Goal: Task Accomplishment & Management: Use online tool/utility

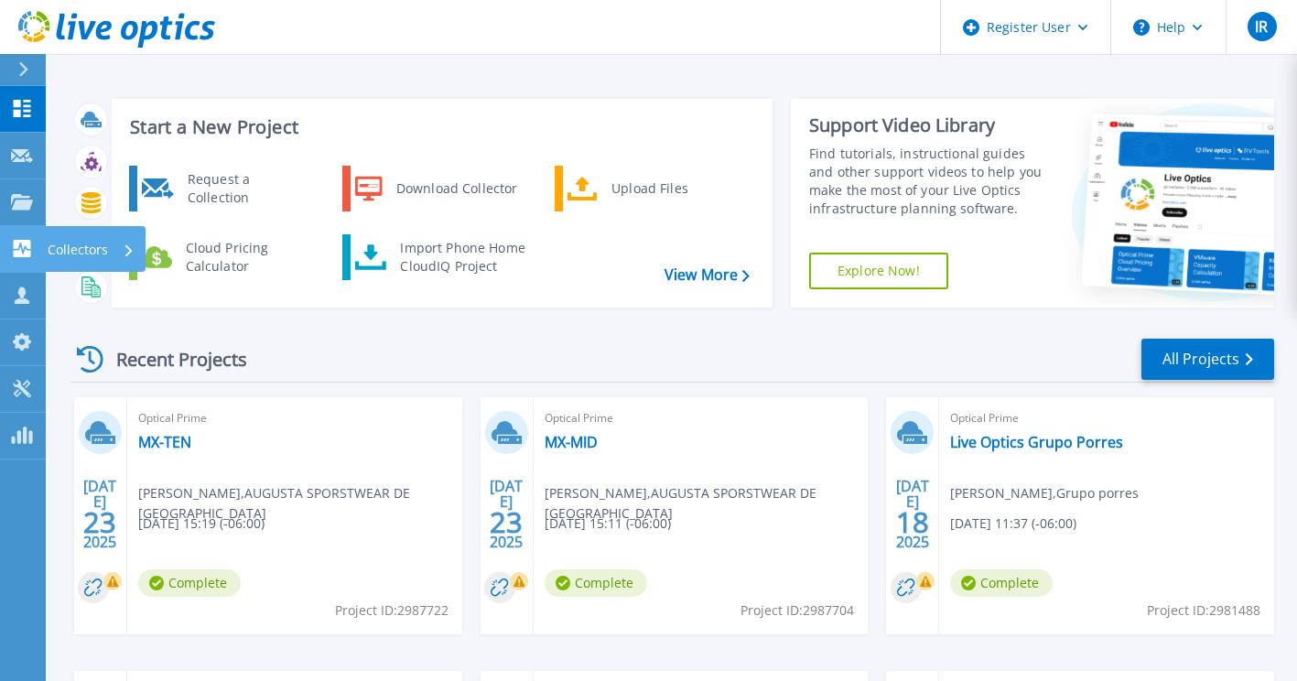
click at [78, 248] on p "Collectors" at bounding box center [78, 250] width 60 height 48
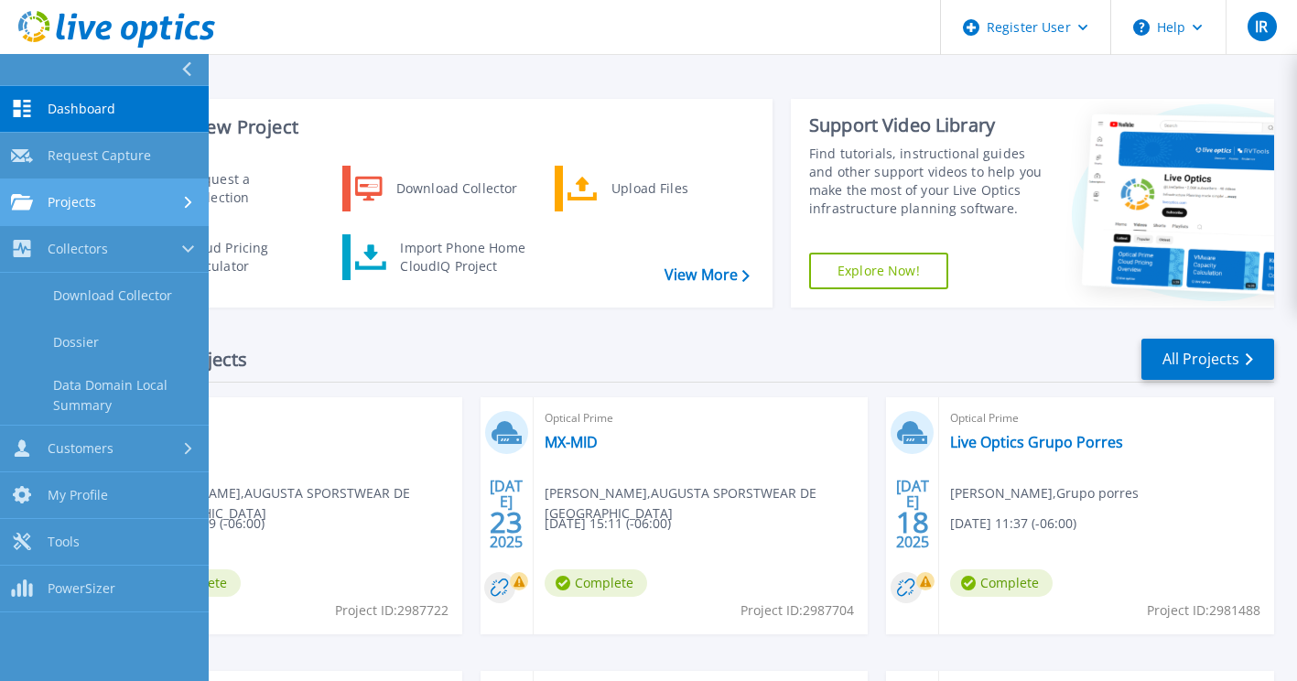
click at [99, 201] on div "Projects" at bounding box center [104, 202] width 187 height 16
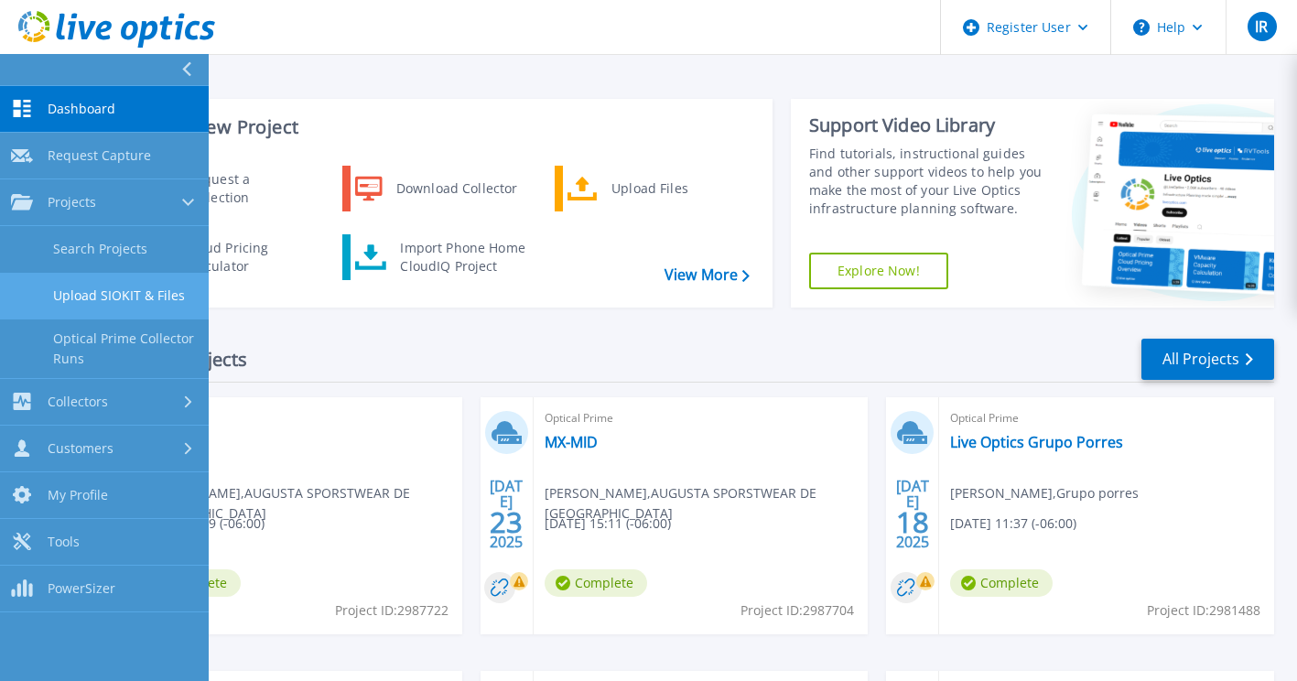
click at [120, 310] on link "Upload SIOKIT & Files" at bounding box center [104, 296] width 209 height 47
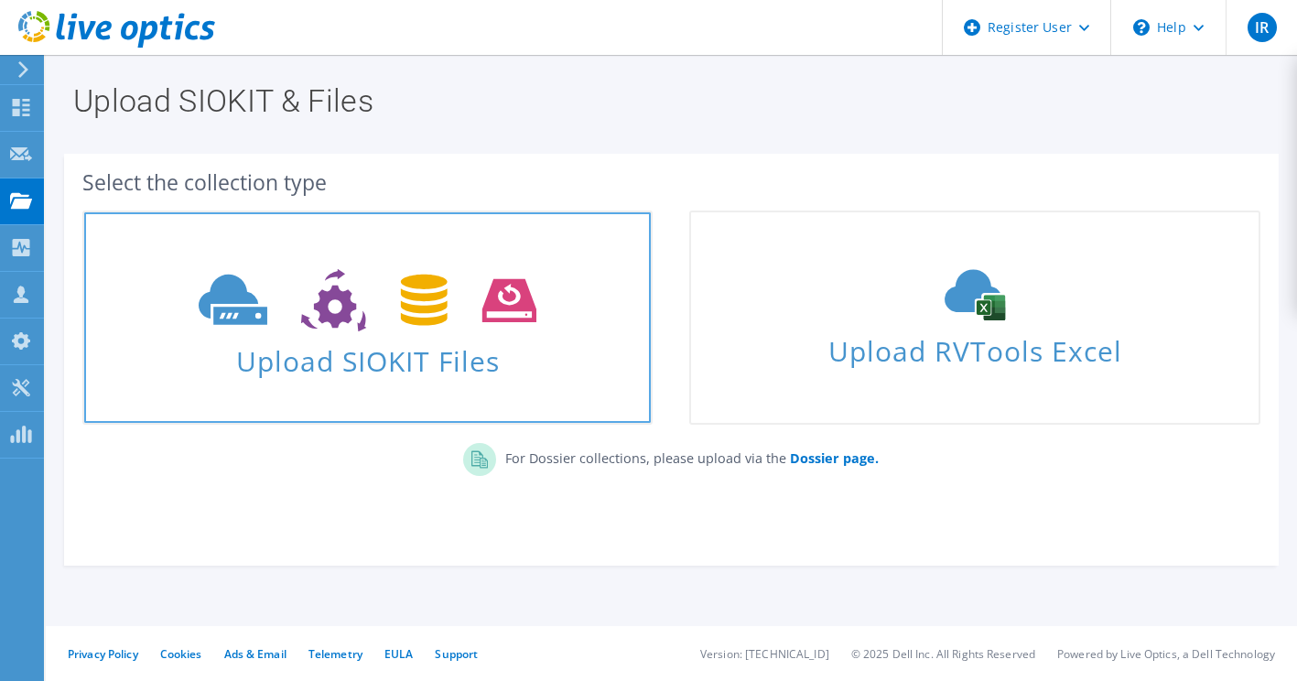
click at [269, 350] on span "Upload SIOKIT Files" at bounding box center [367, 355] width 566 height 39
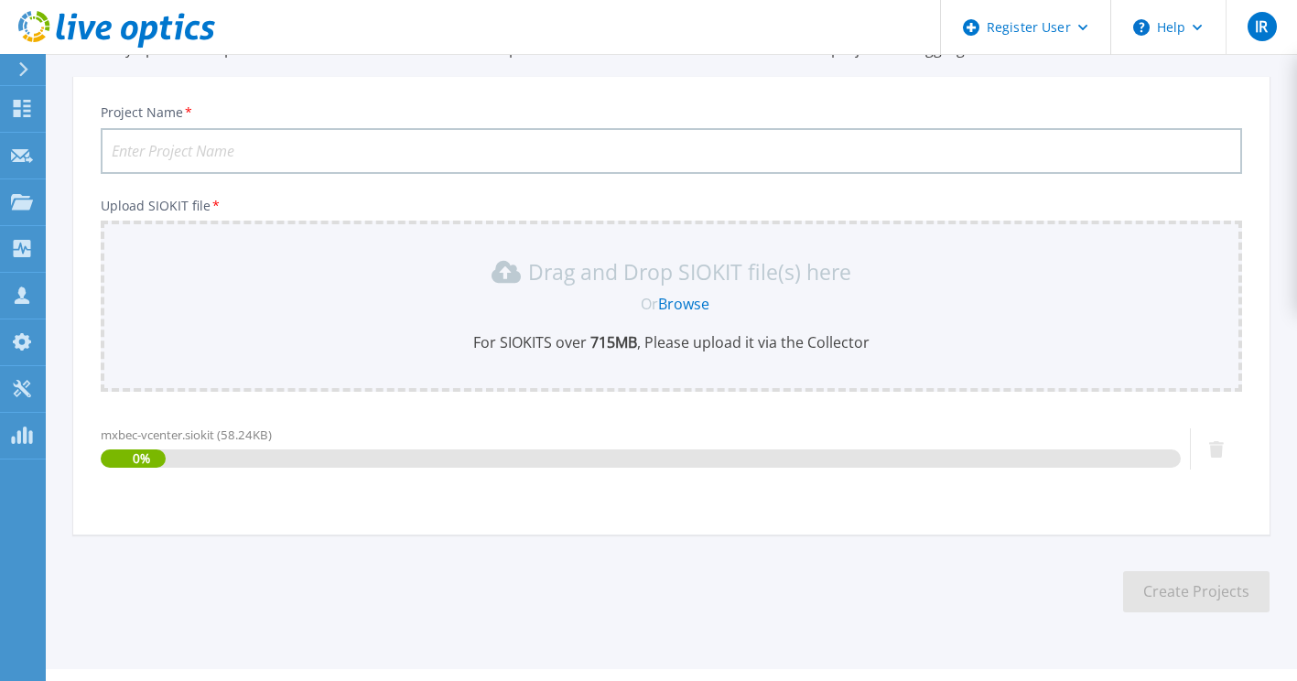
scroll to position [135, 0]
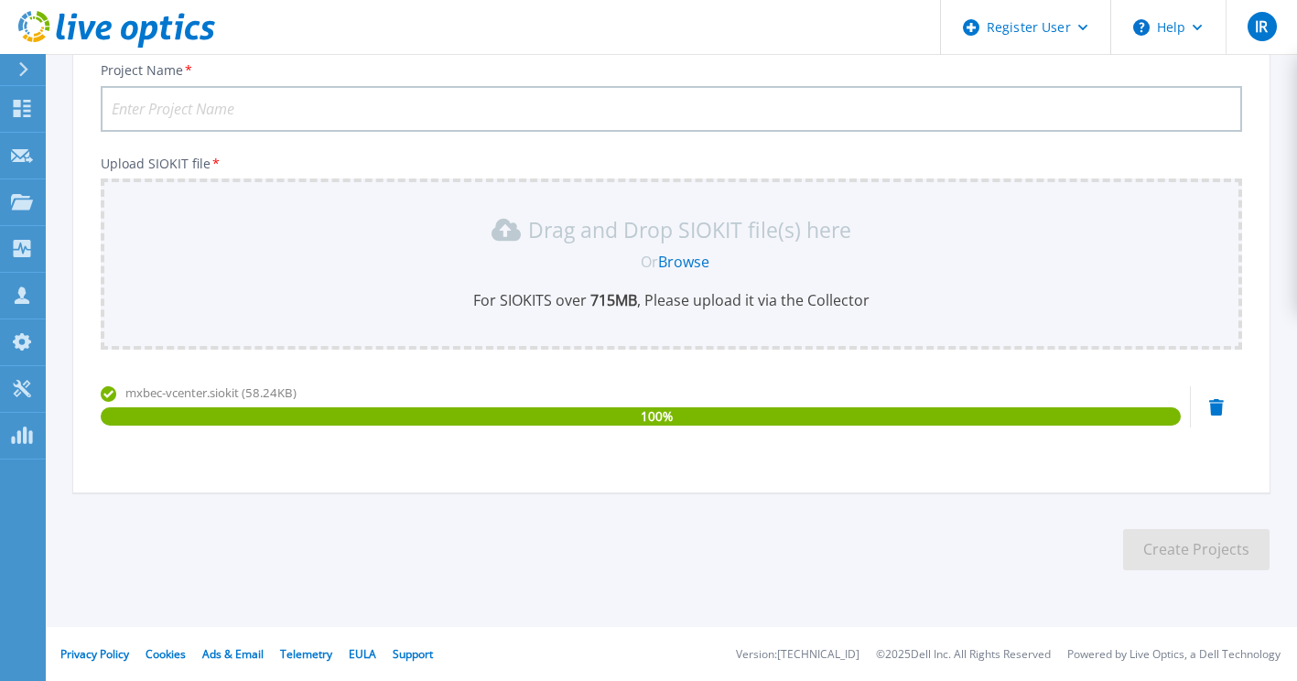
click at [243, 116] on input "Project Name *" at bounding box center [671, 109] width 1141 height 46
type input "MXBEC"
click at [1160, 541] on button "Create Projects" at bounding box center [1196, 549] width 146 height 41
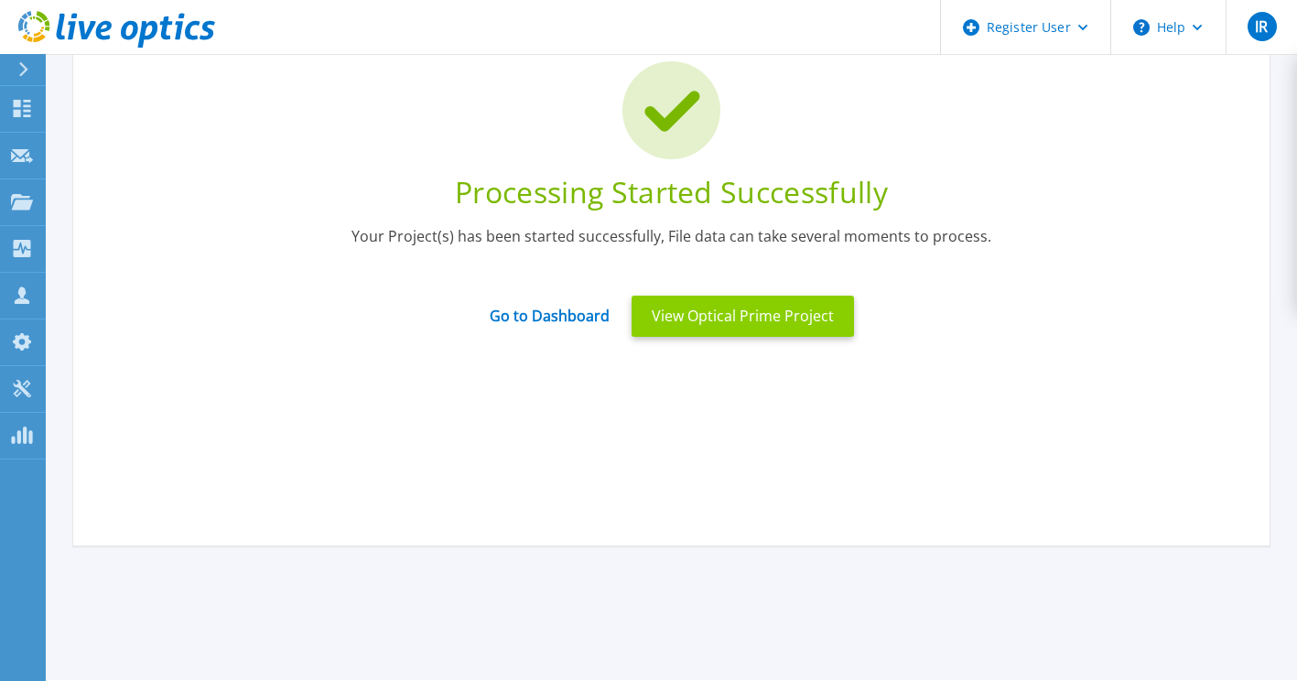
click at [718, 316] on button "View Optical Prime Project" at bounding box center [742, 316] width 222 height 41
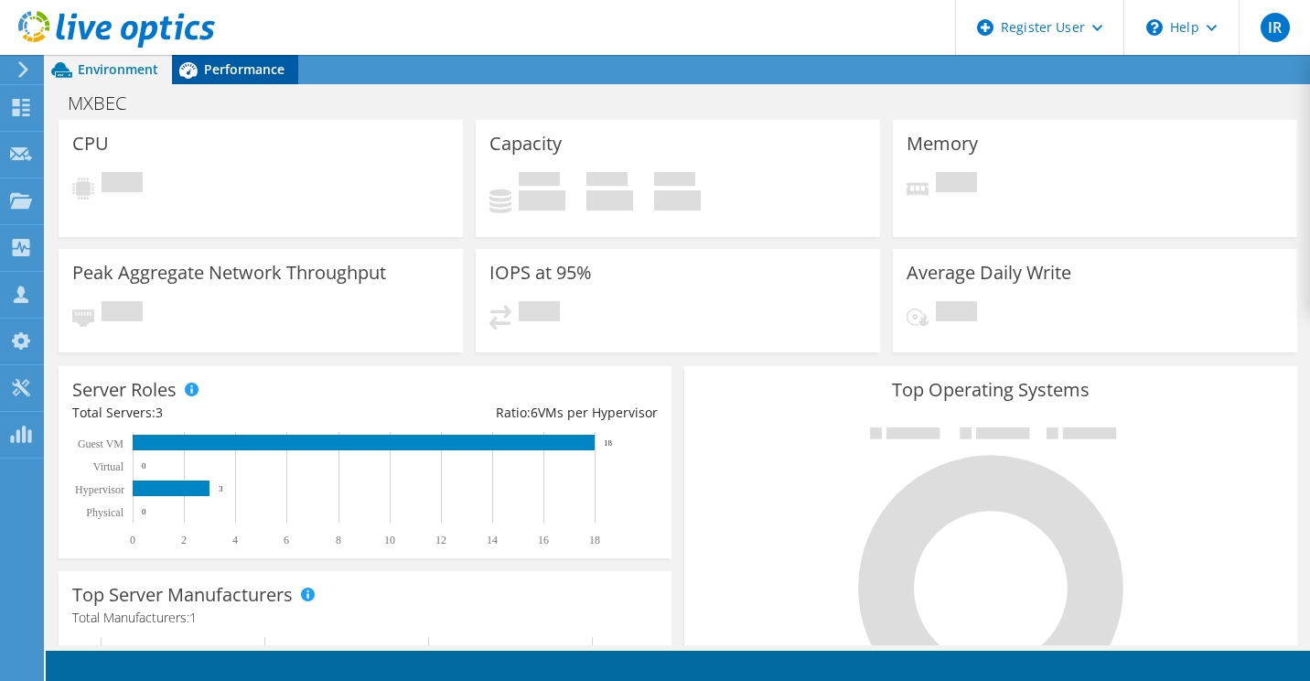
click at [218, 58] on div "Performance" at bounding box center [235, 69] width 126 height 29
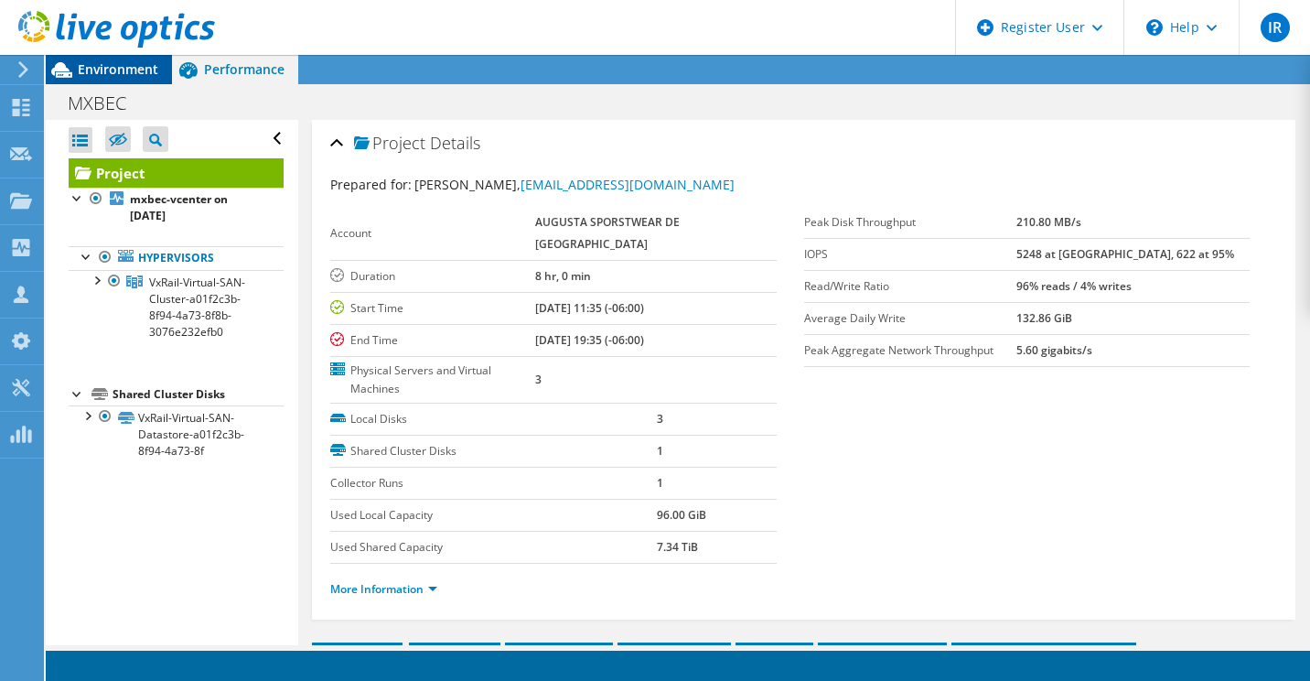
click at [138, 65] on span "Environment" at bounding box center [118, 68] width 81 height 17
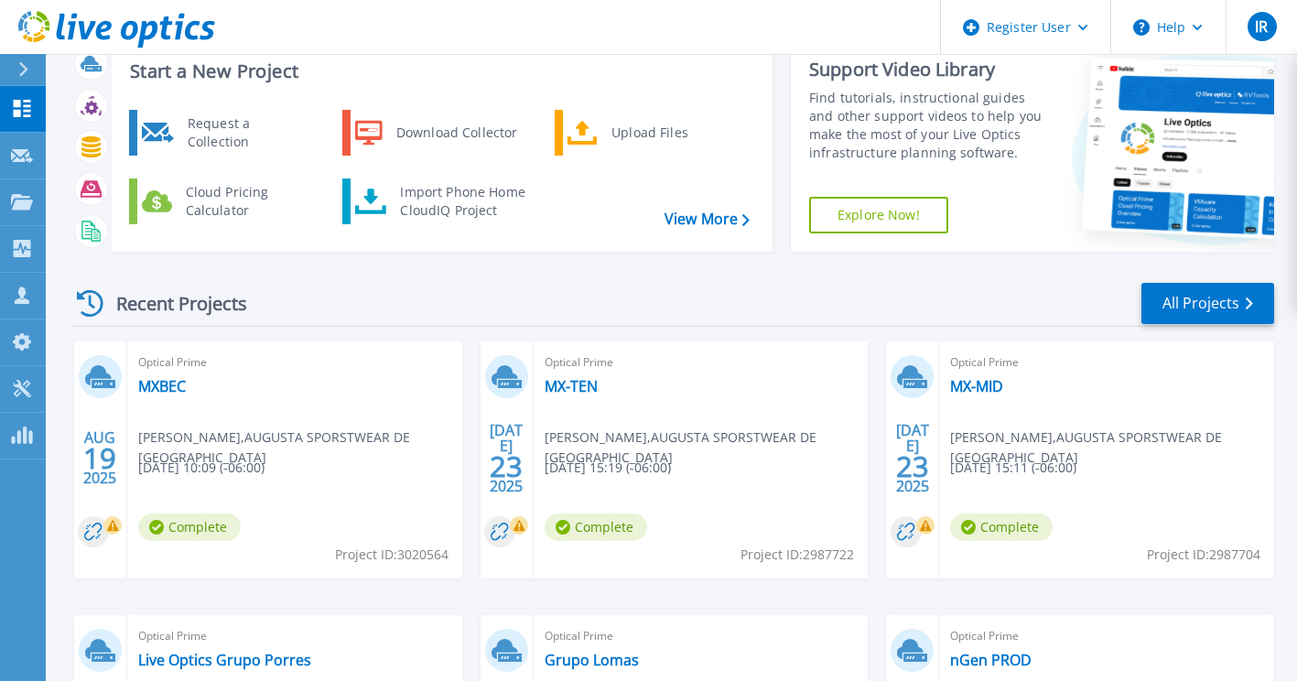
scroll to position [91, 0]
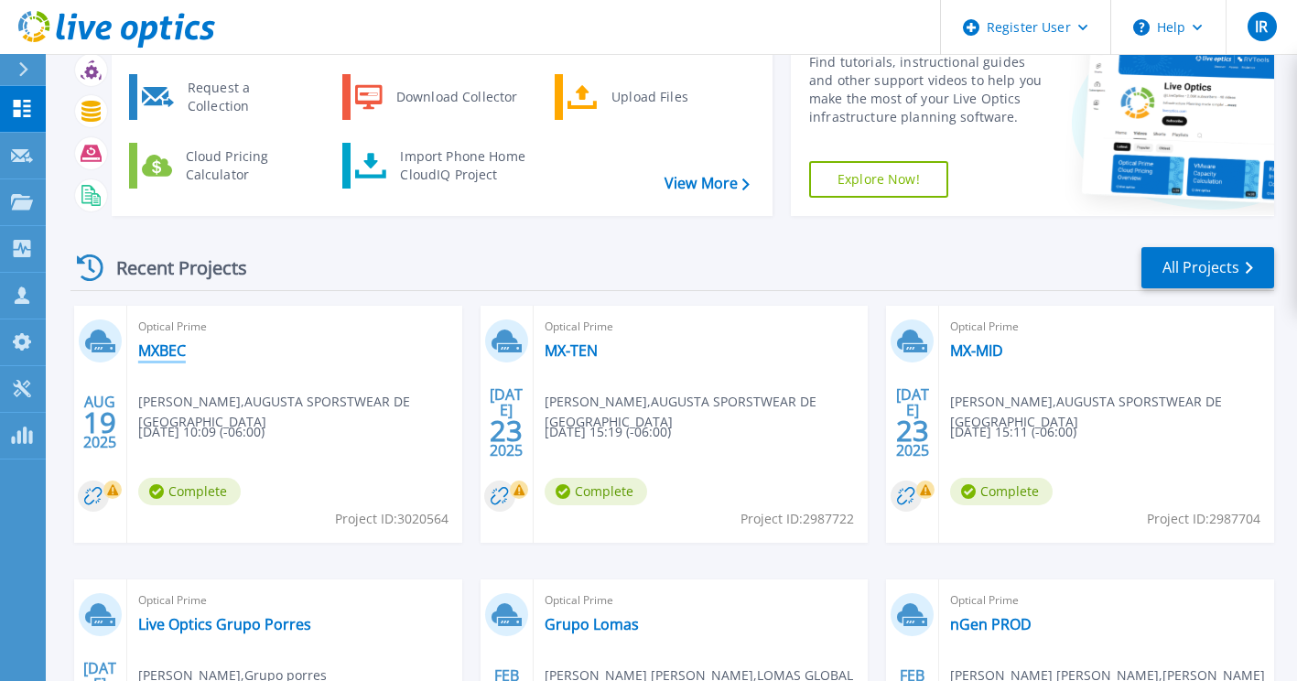
click at [165, 357] on link "MXBEC" at bounding box center [162, 350] width 48 height 18
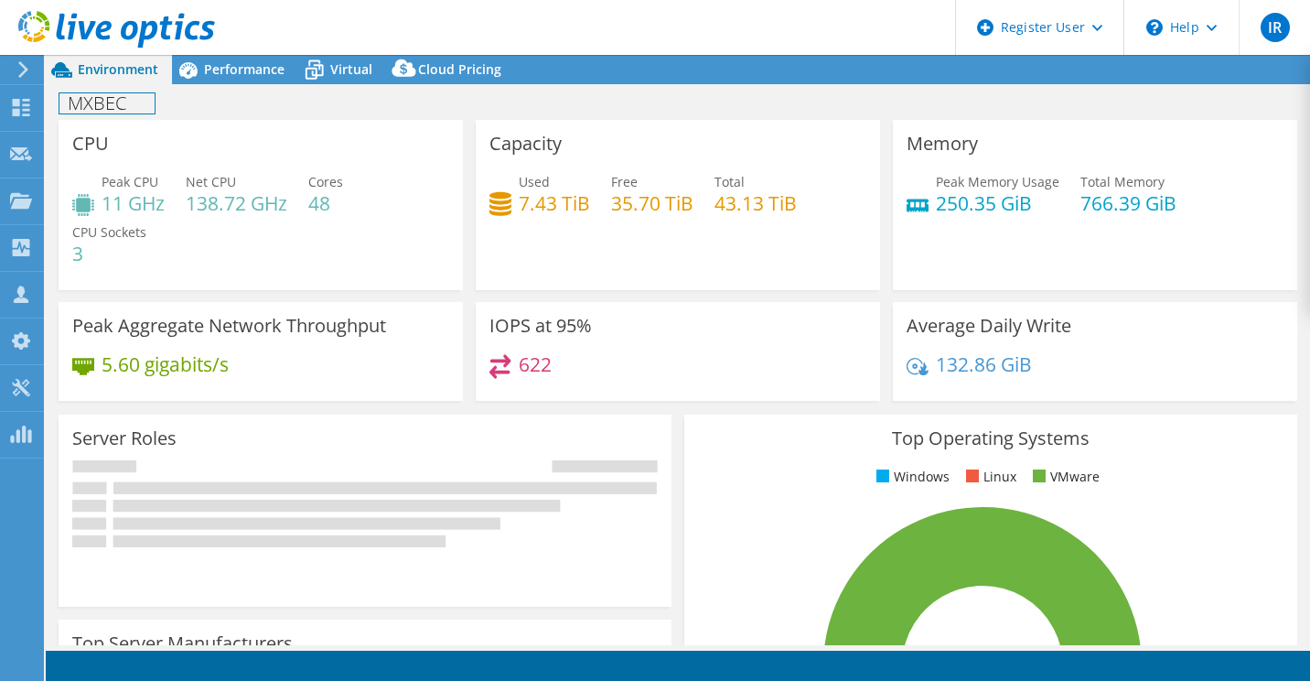
click at [107, 103] on h1 "MXBEC" at bounding box center [106, 103] width 95 height 20
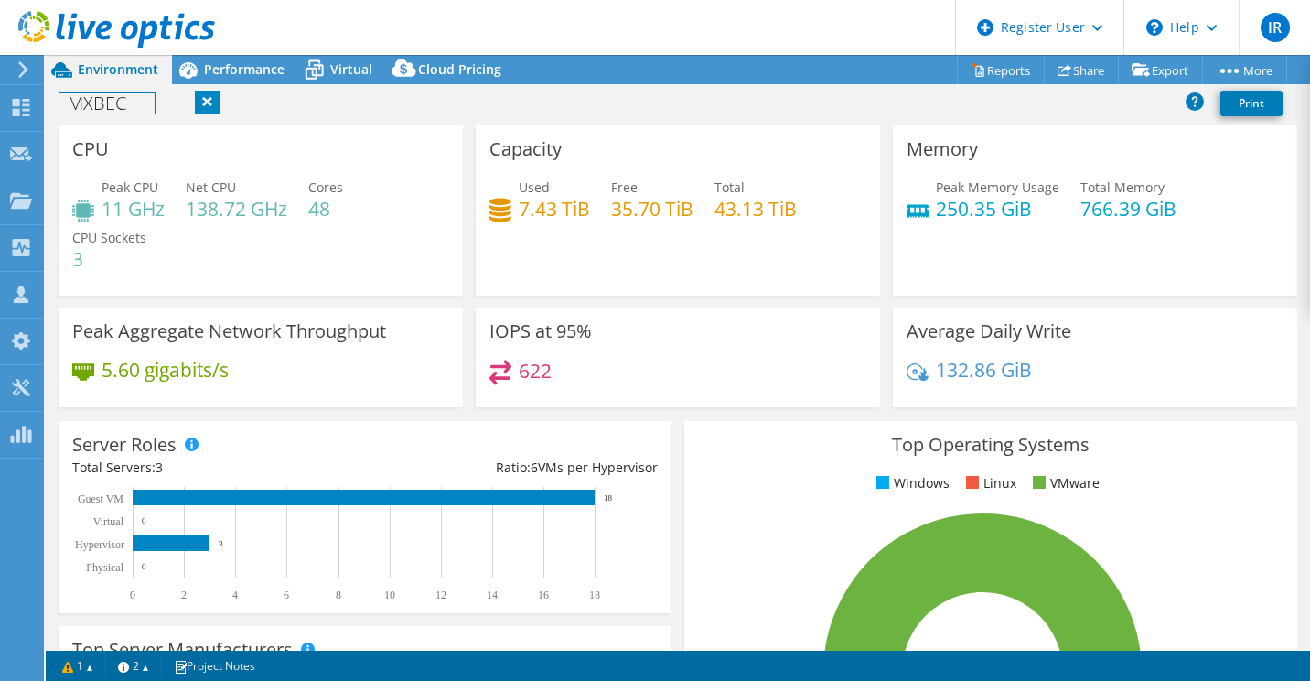
click at [96, 101] on h1 "MXBEC" at bounding box center [106, 103] width 95 height 20
drag, startPoint x: 185, startPoint y: 104, endPoint x: 204, endPoint y: 106, distance: 19.3
click at [185, 104] on link at bounding box center [185, 102] width 26 height 23
